Goal: Task Accomplishment & Management: Manage account settings

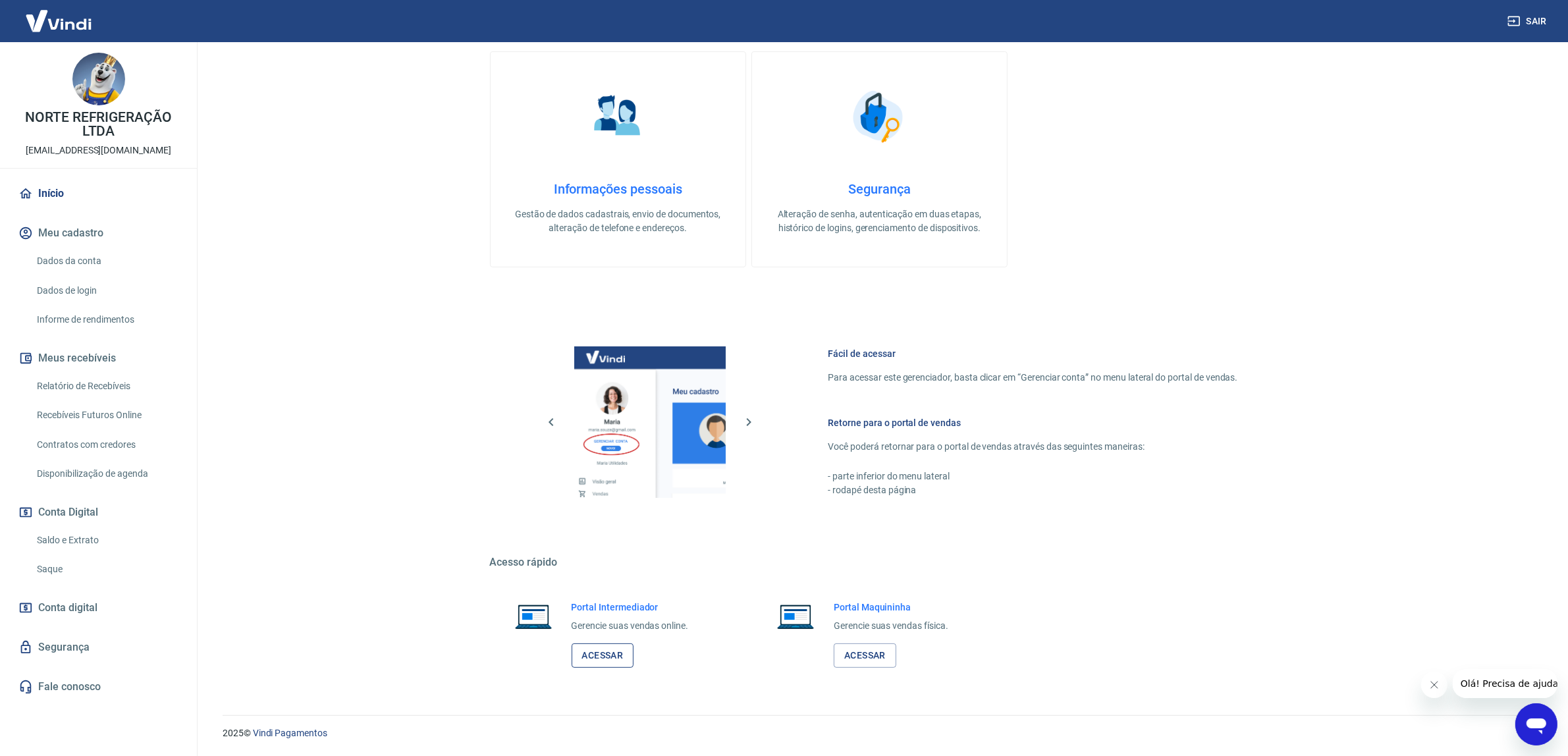
click at [615, 649] on link "Acessar" at bounding box center [603, 655] width 63 height 24
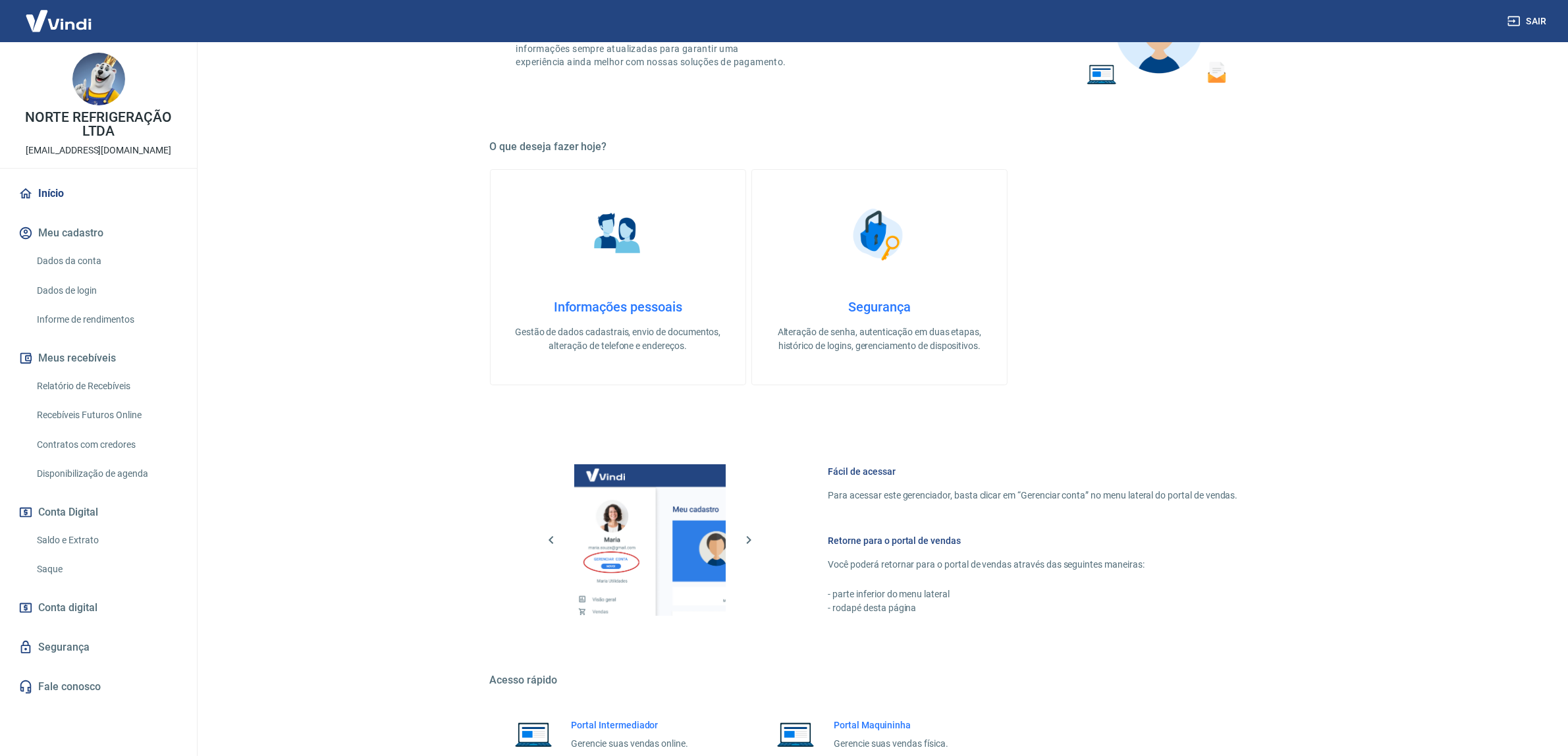
scroll to position [270, 0]
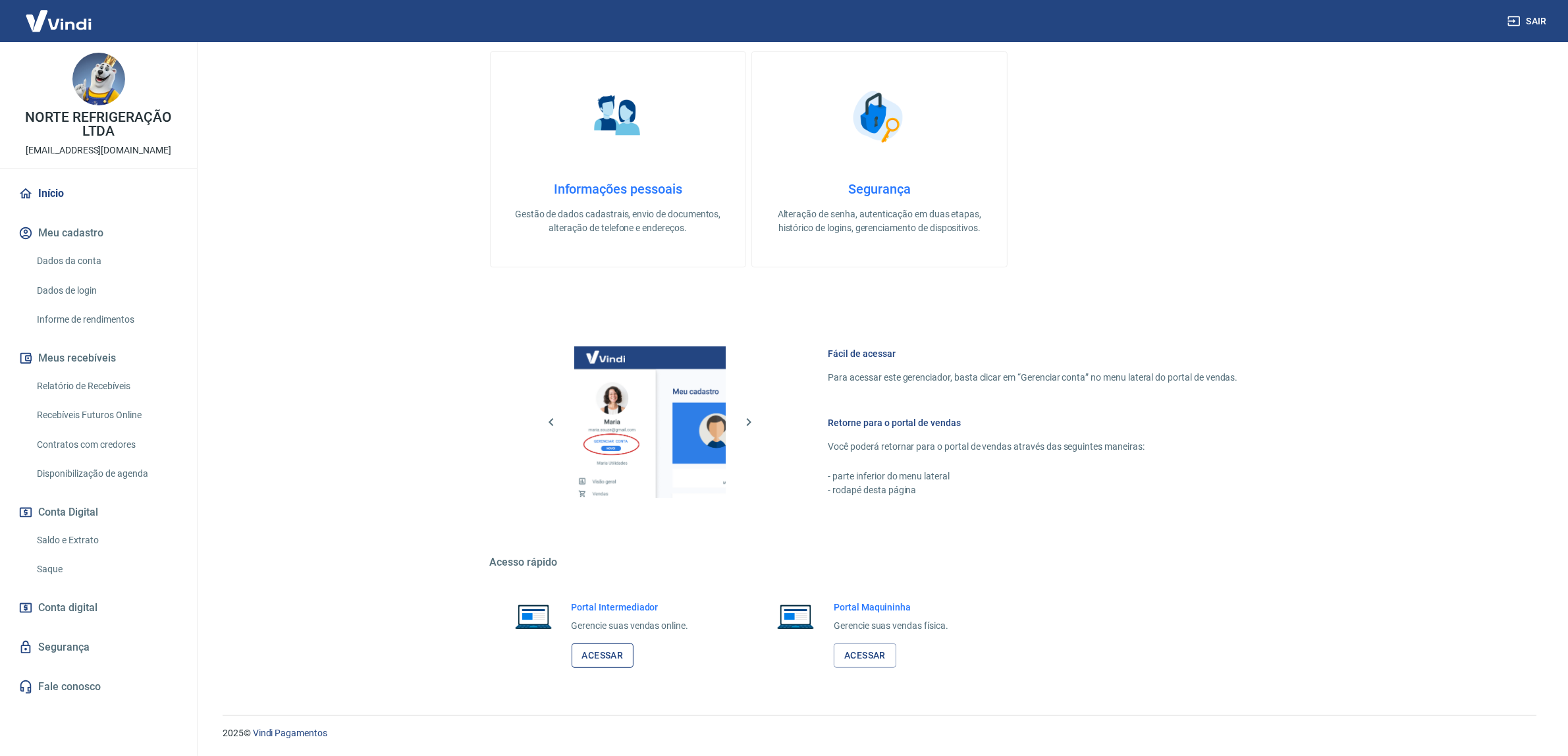
click at [601, 652] on link "Acessar" at bounding box center [603, 655] width 63 height 24
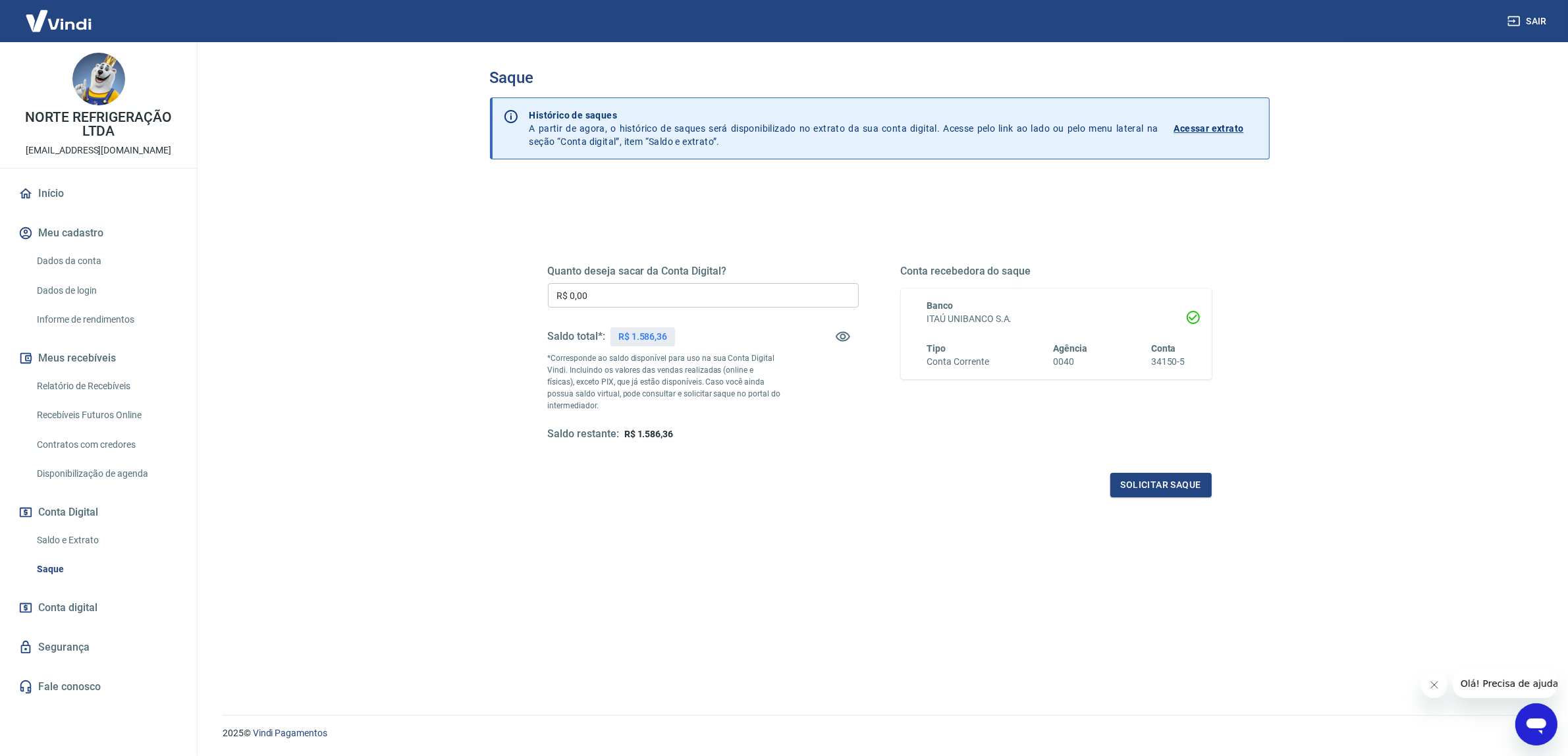
click at [684, 294] on input "R$ 0,00" at bounding box center [703, 295] width 311 height 24
type input "R$ 1.586,36"
click at [1179, 482] on button "Solicitar saque" at bounding box center [1162, 485] width 102 height 24
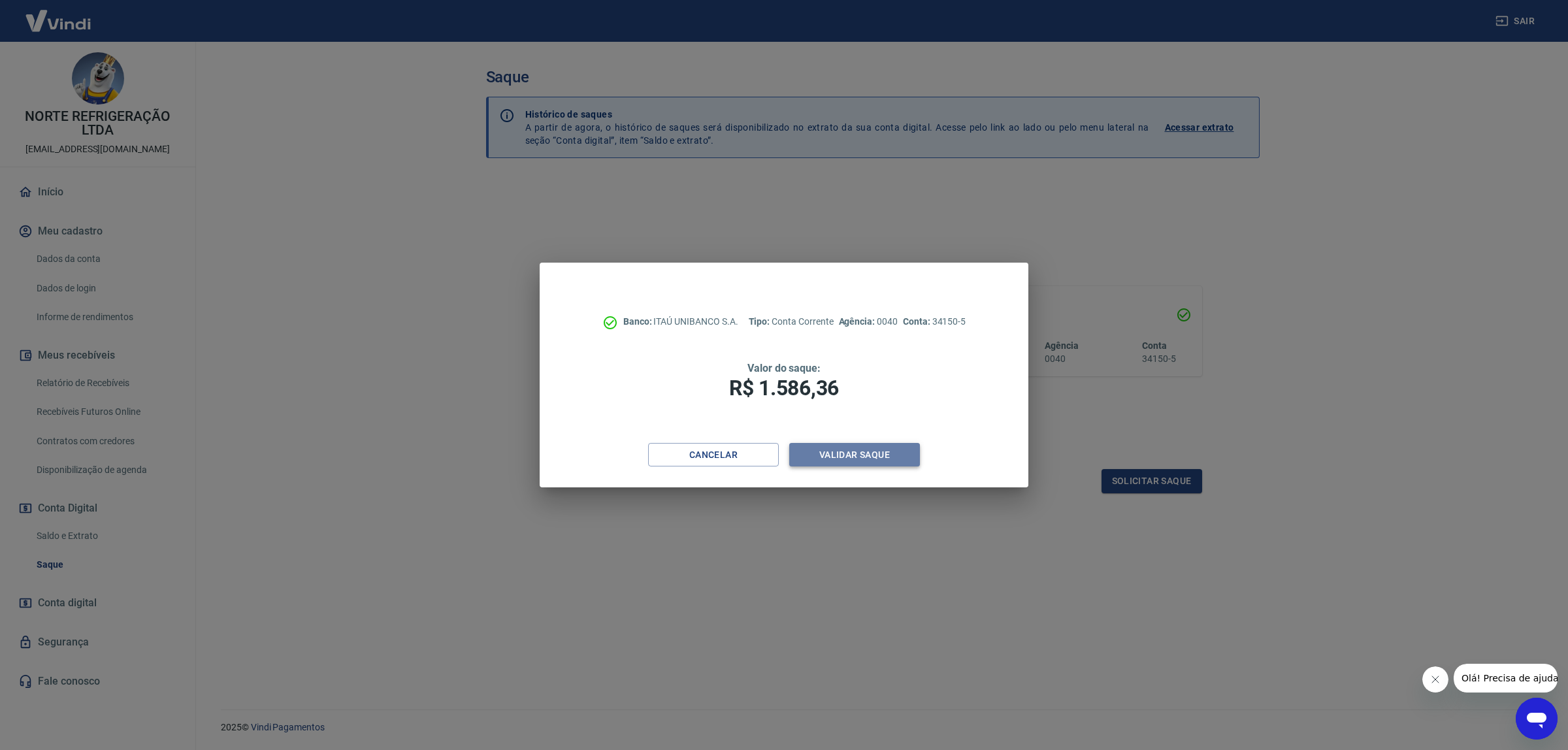
click at [889, 456] on button "Validar saque" at bounding box center [854, 455] width 131 height 24
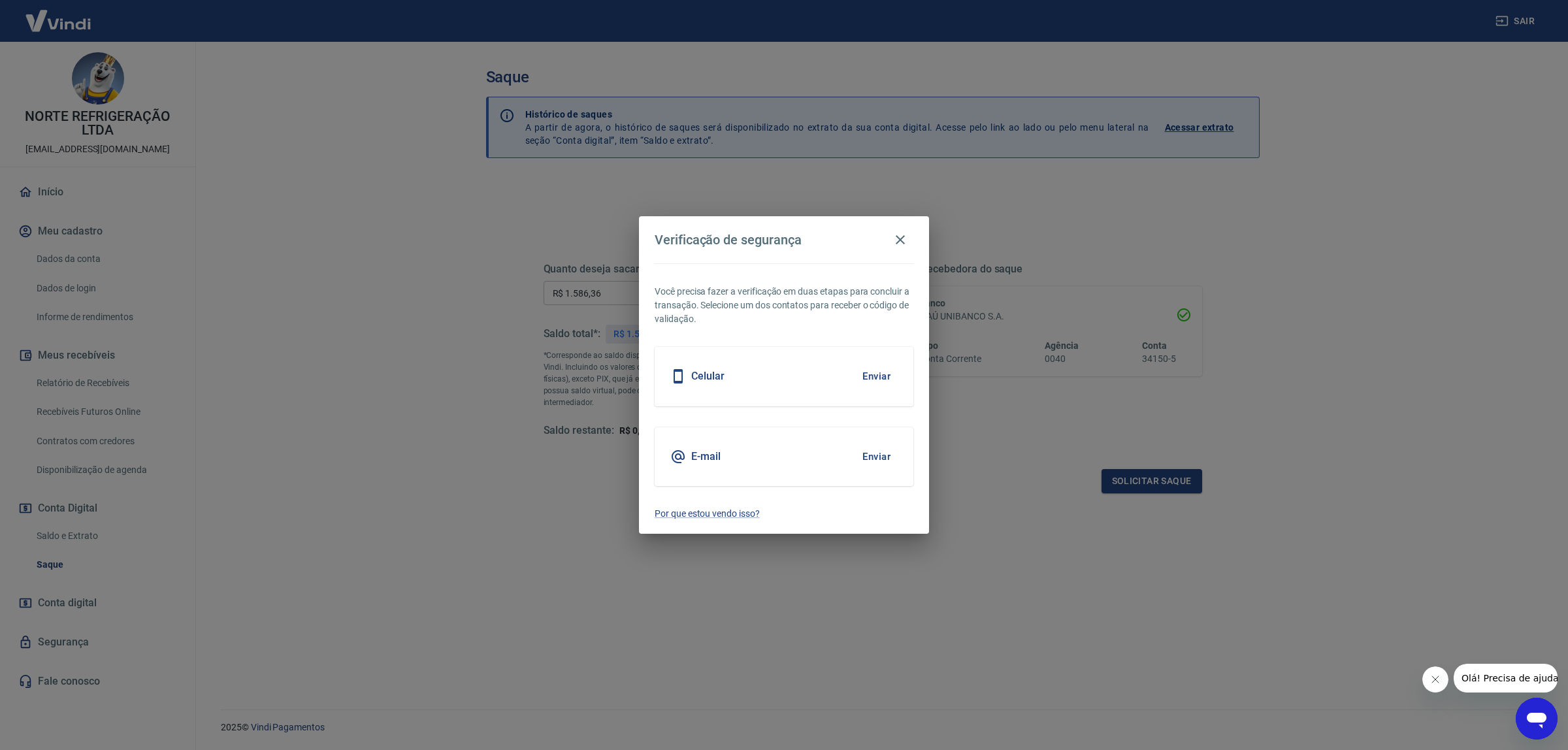
click at [869, 372] on button "Enviar" at bounding box center [876, 376] width 43 height 27
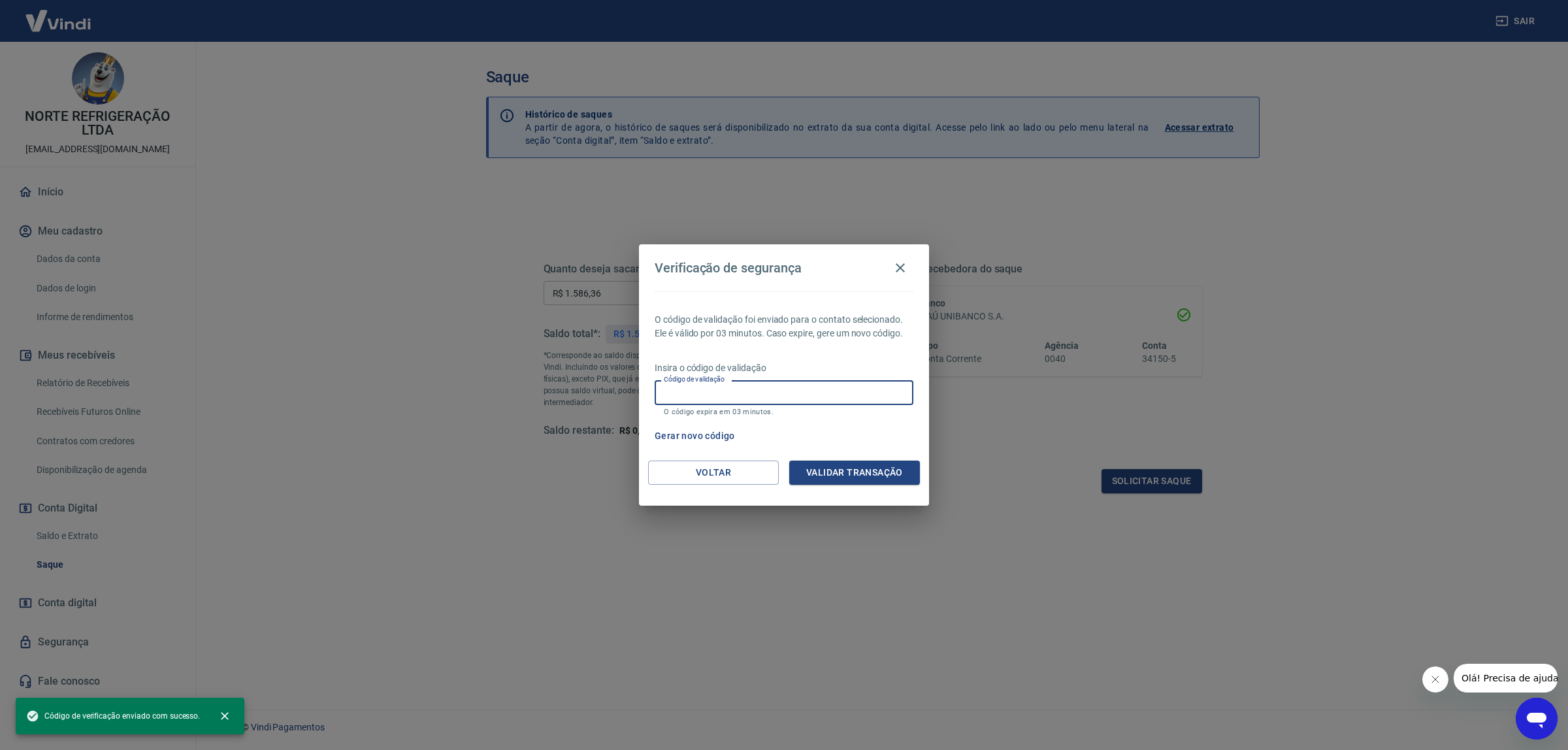
click at [809, 402] on input "Código de validação" at bounding box center [783, 392] width 259 height 24
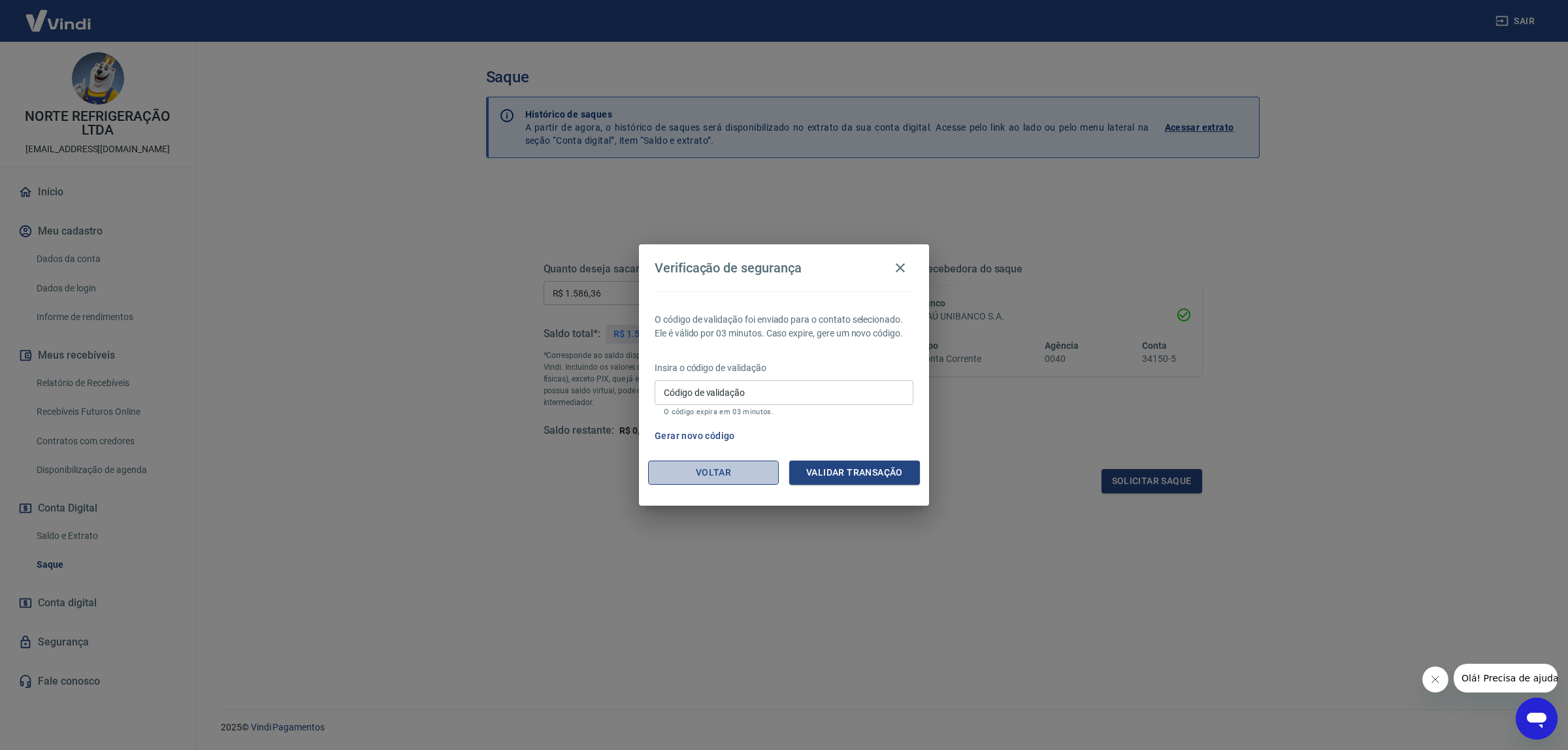
click at [698, 478] on button "Voltar" at bounding box center [713, 472] width 131 height 24
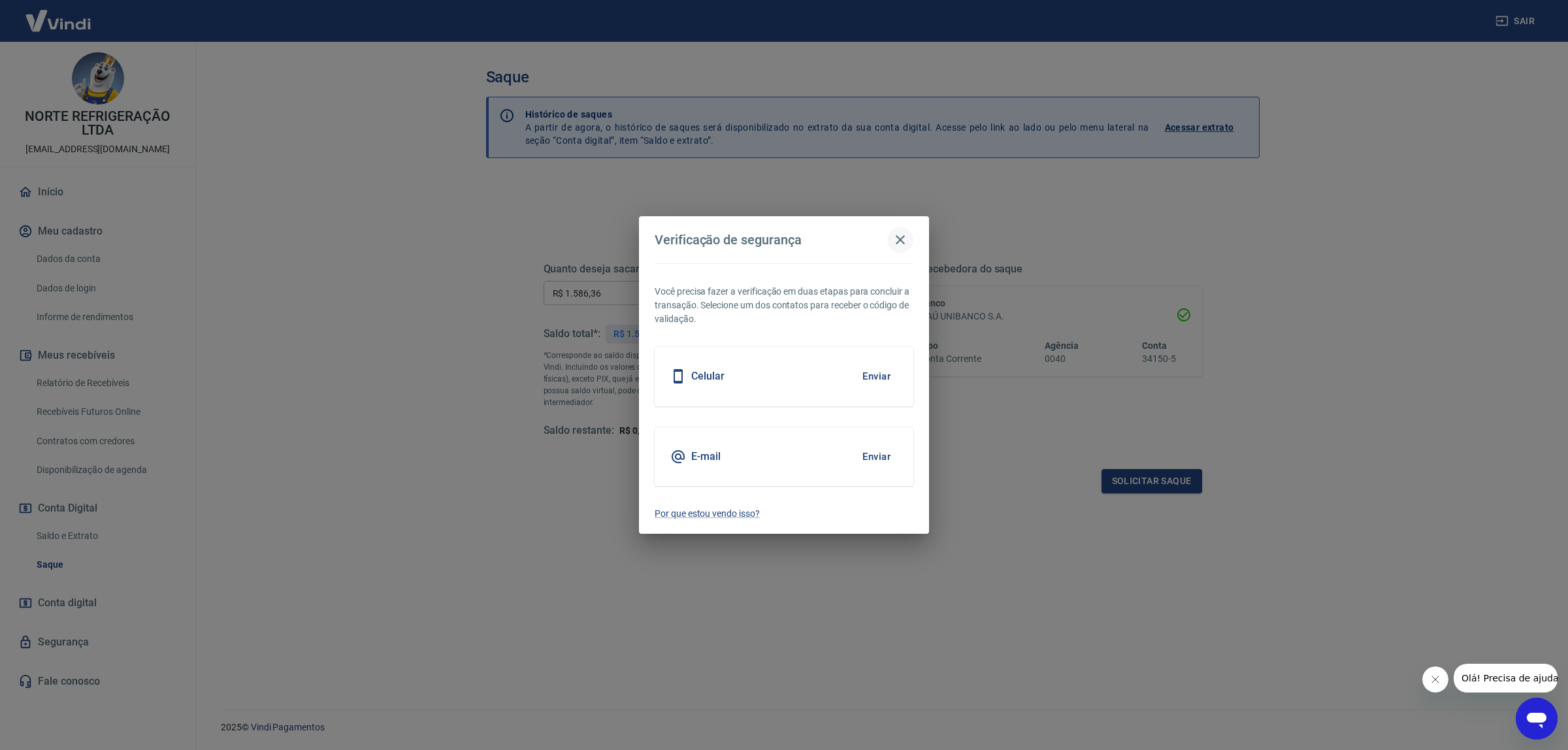
click at [903, 237] on icon "button" at bounding box center [900, 239] width 9 height 9
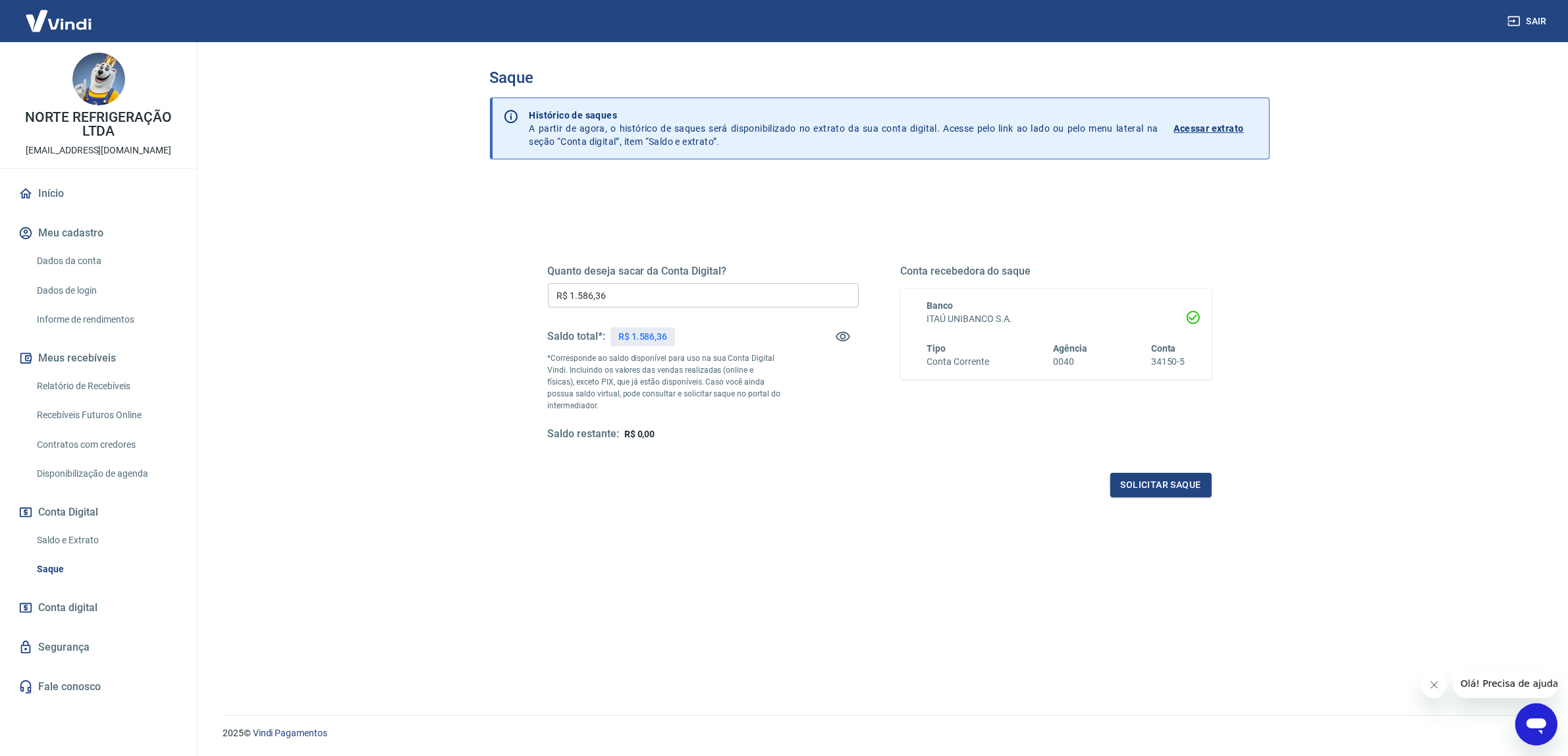
click at [57, 255] on link "Dados da conta" at bounding box center [107, 261] width 150 height 27
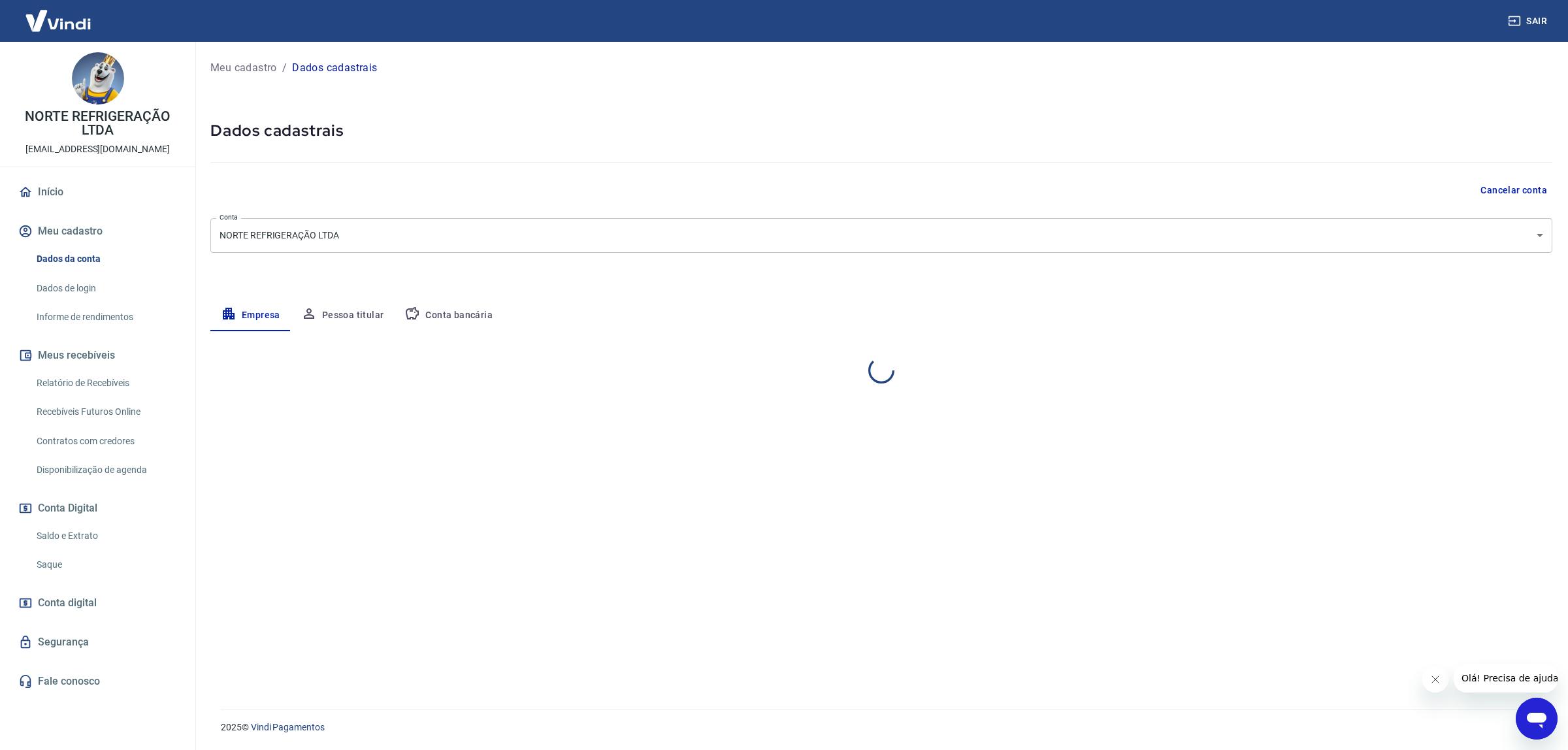
select select "PA"
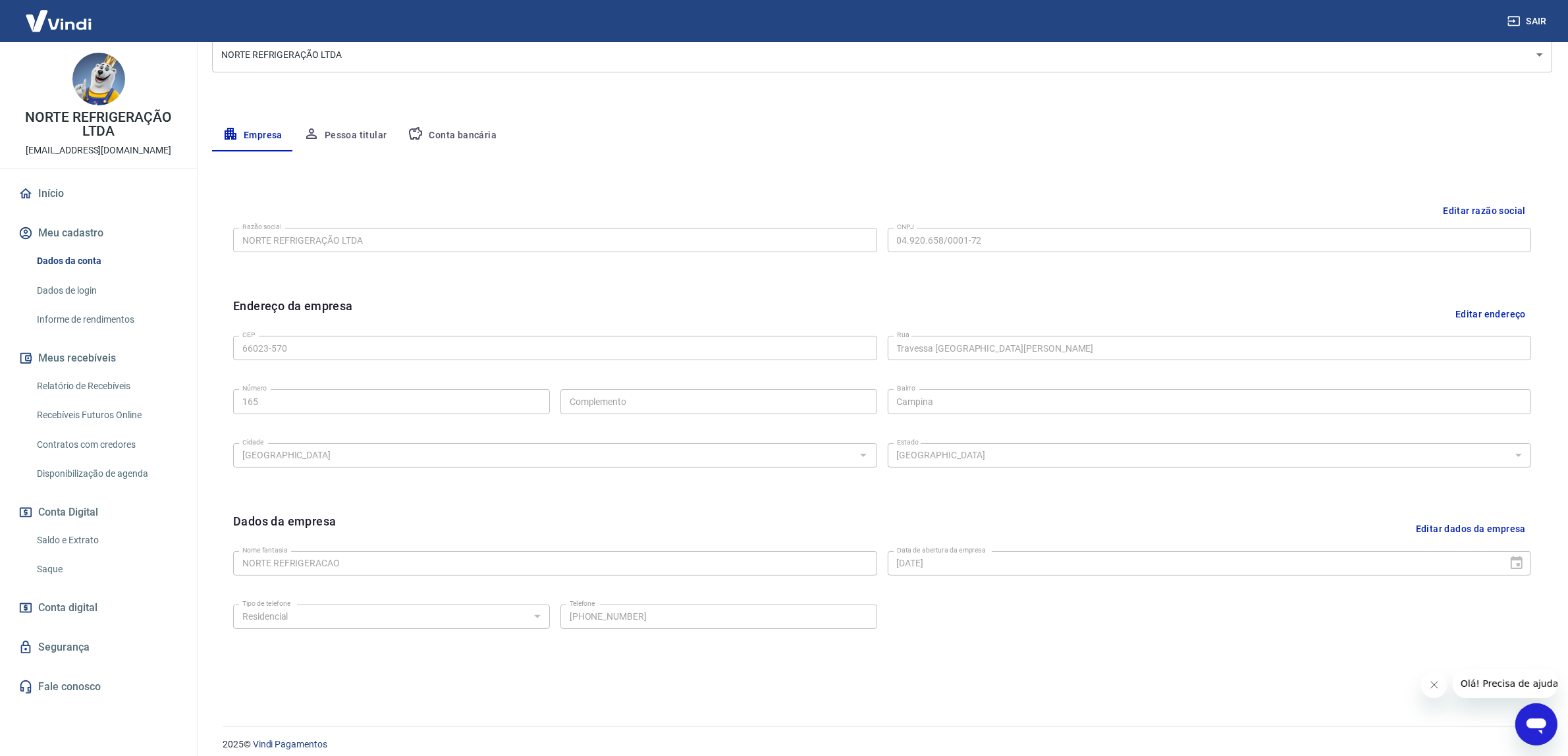
scroll to position [192, 0]
